Goal: Information Seeking & Learning: Find specific fact

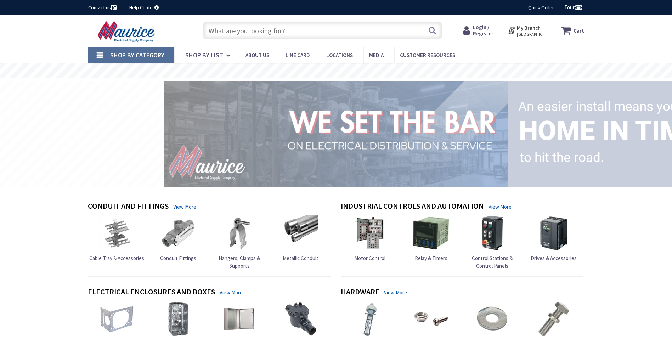
click at [306, 37] on input "text" at bounding box center [322, 31] width 239 height 18
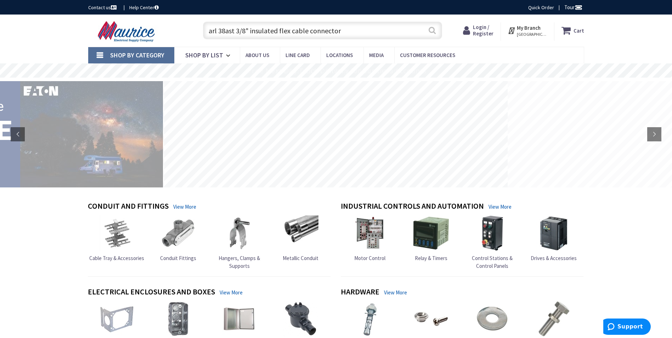
type input "arl 38ast 3/8" insulated flex cable connector"
click at [432, 28] on button "Search" at bounding box center [432, 30] width 9 height 16
